Goal: Use online tool/utility: Utilize a website feature to perform a specific function

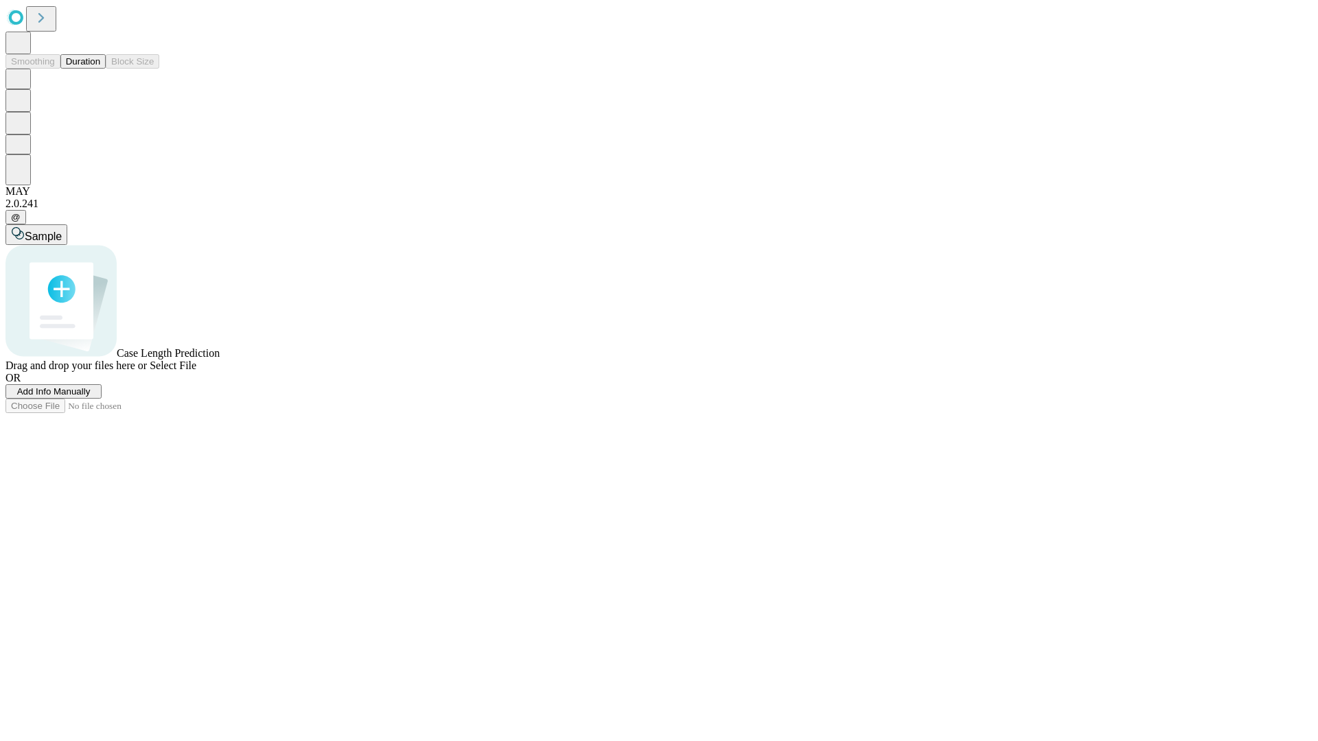
click at [100, 69] on button "Duration" at bounding box center [82, 61] width 45 height 14
click at [91, 397] on span "Add Info Manually" at bounding box center [53, 391] width 73 height 10
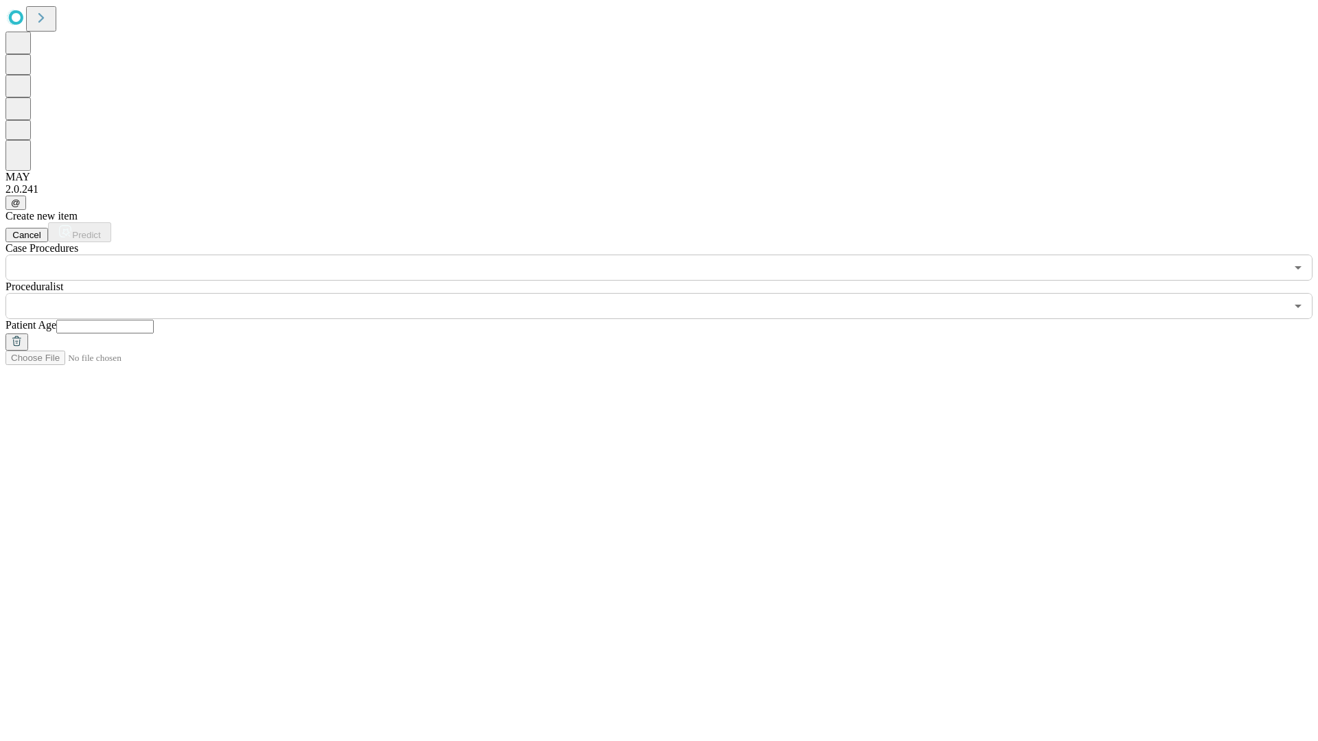
click at [154, 320] on input "text" at bounding box center [104, 327] width 97 height 14
type input "**"
click at [669, 293] on input "text" at bounding box center [645, 306] width 1280 height 26
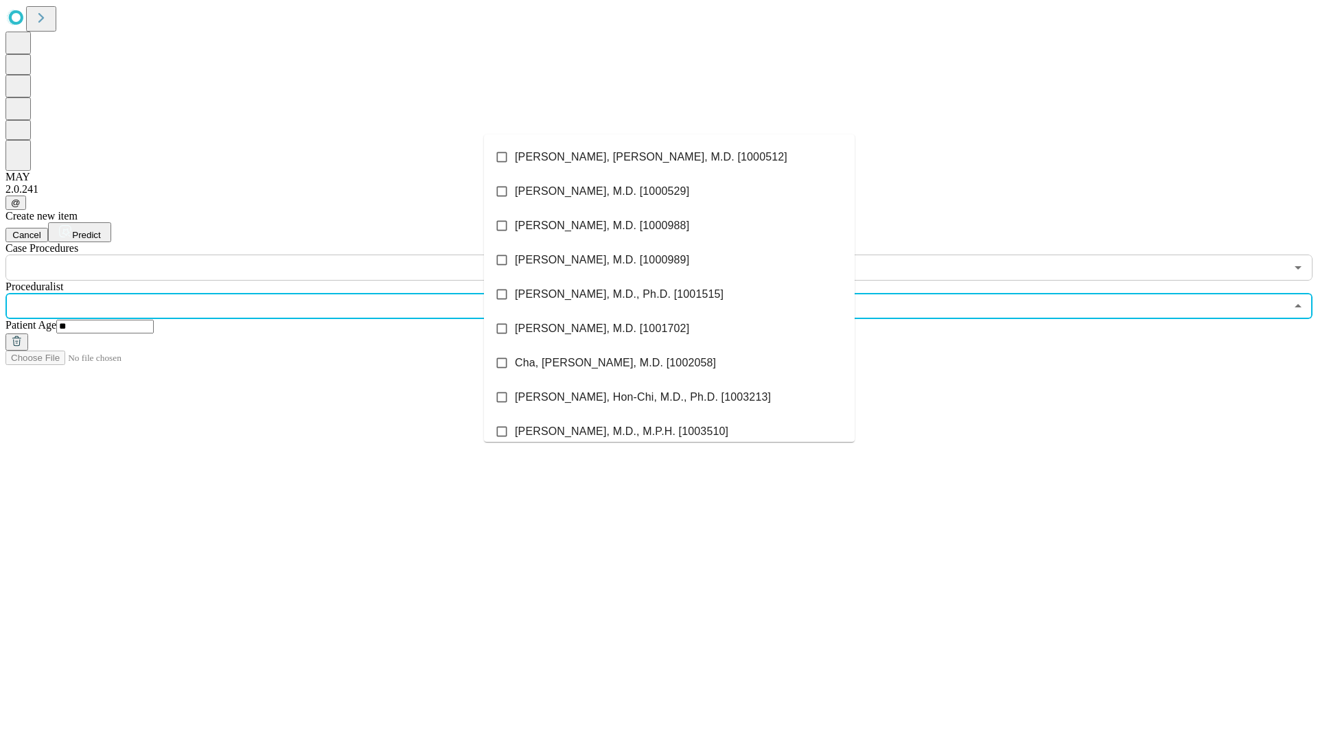
click at [669, 157] on li "[PERSON_NAME], [PERSON_NAME], M.D. [1000512]" at bounding box center [669, 157] width 371 height 34
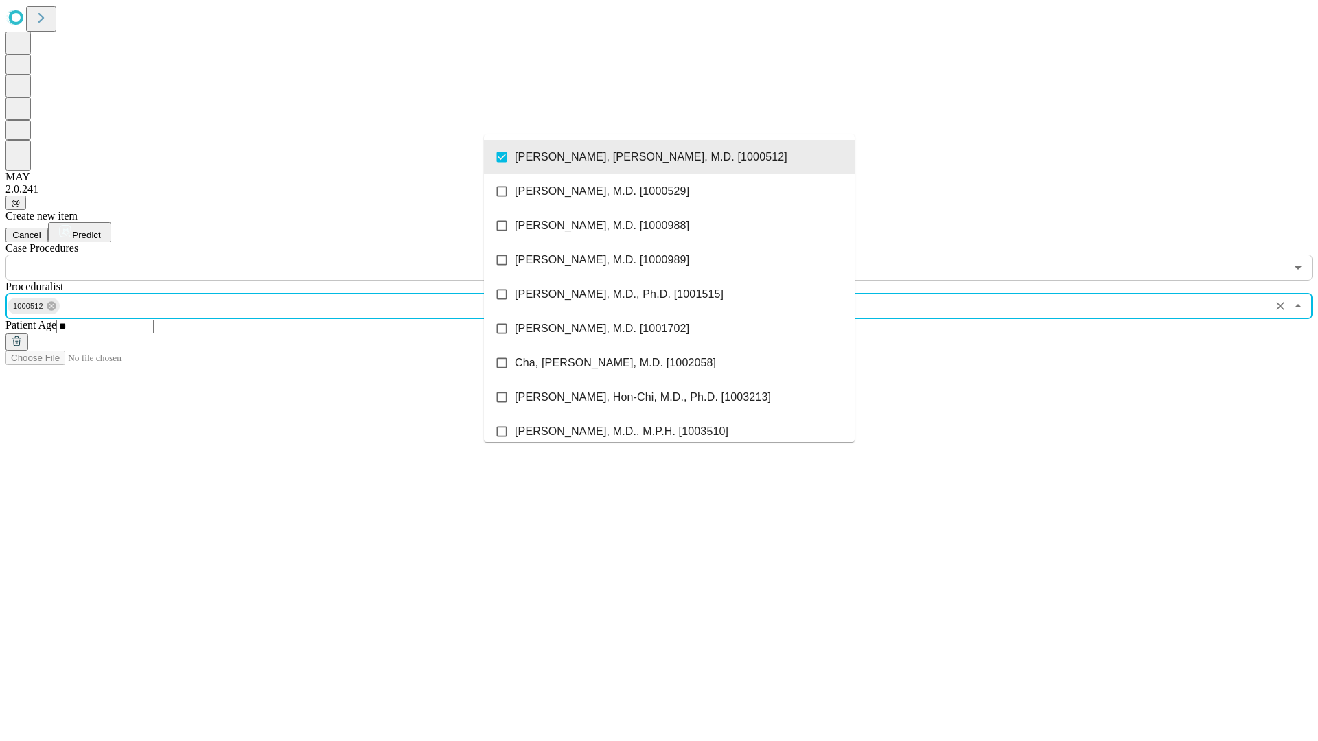
click at [288, 255] on input "text" at bounding box center [645, 268] width 1280 height 26
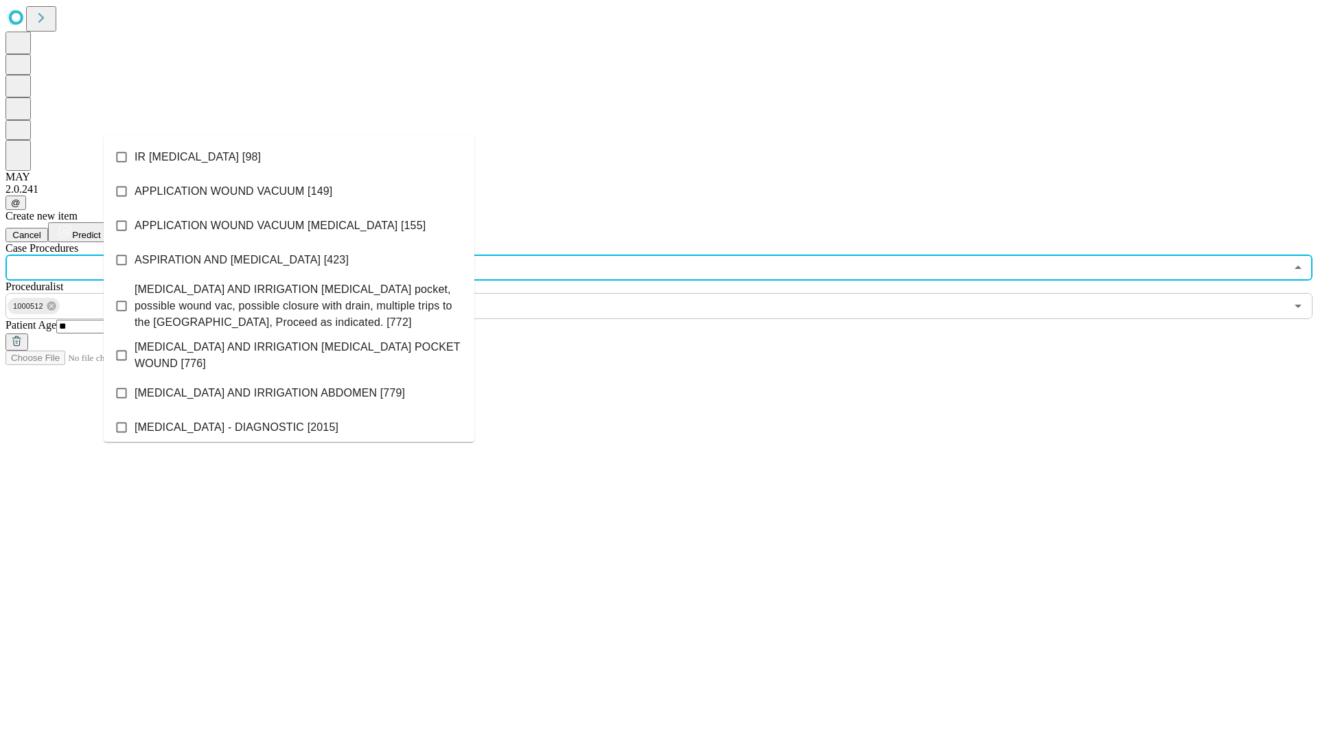
click at [289, 157] on li "IR [MEDICAL_DATA] [98]" at bounding box center [289, 157] width 371 height 34
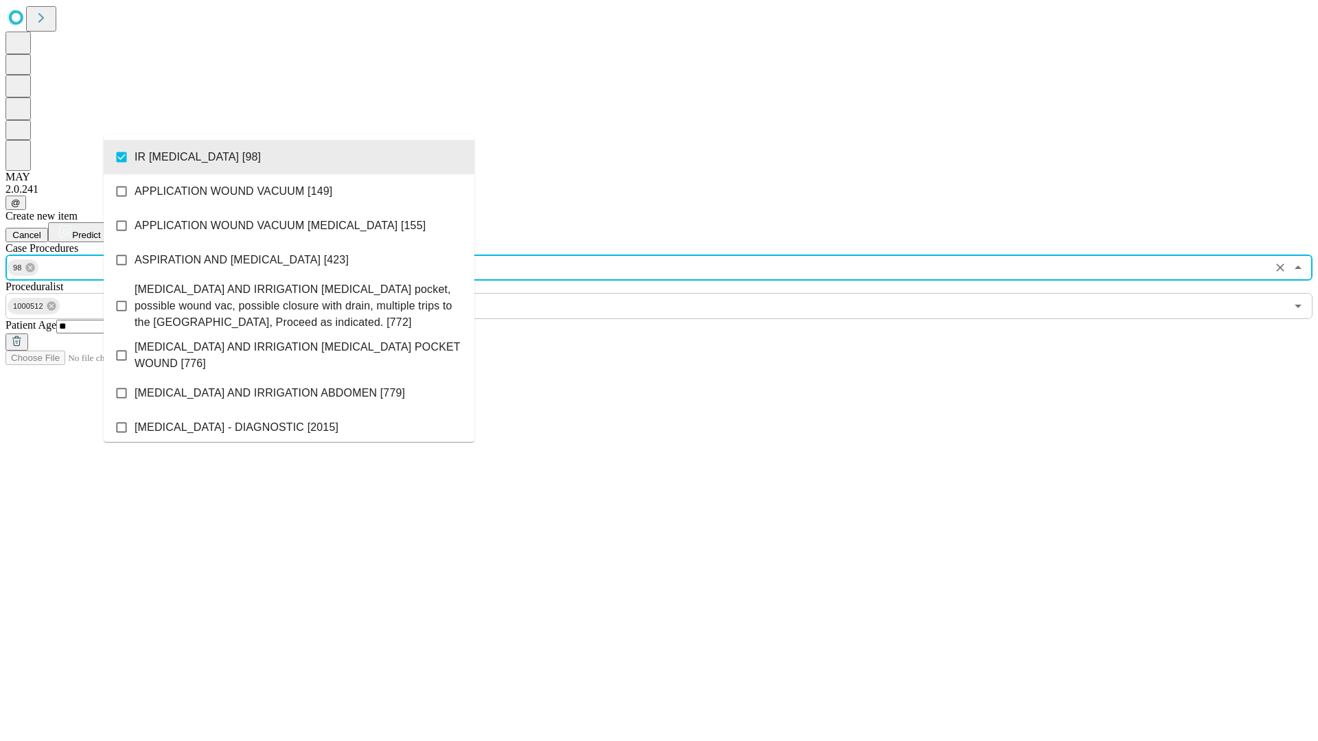
click at [100, 230] on span "Predict" at bounding box center [86, 235] width 28 height 10
